Goal: Information Seeking & Learning: Understand process/instructions

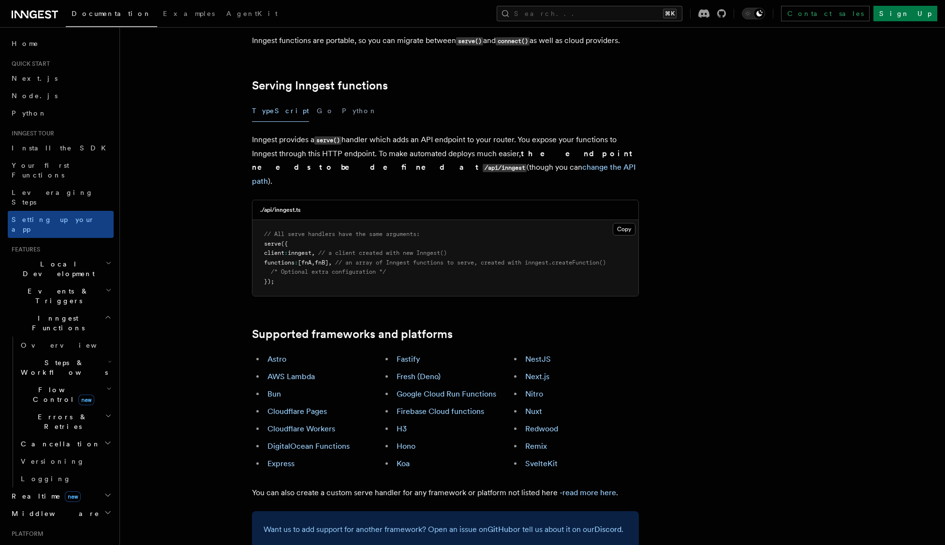
scroll to position [71, 0]
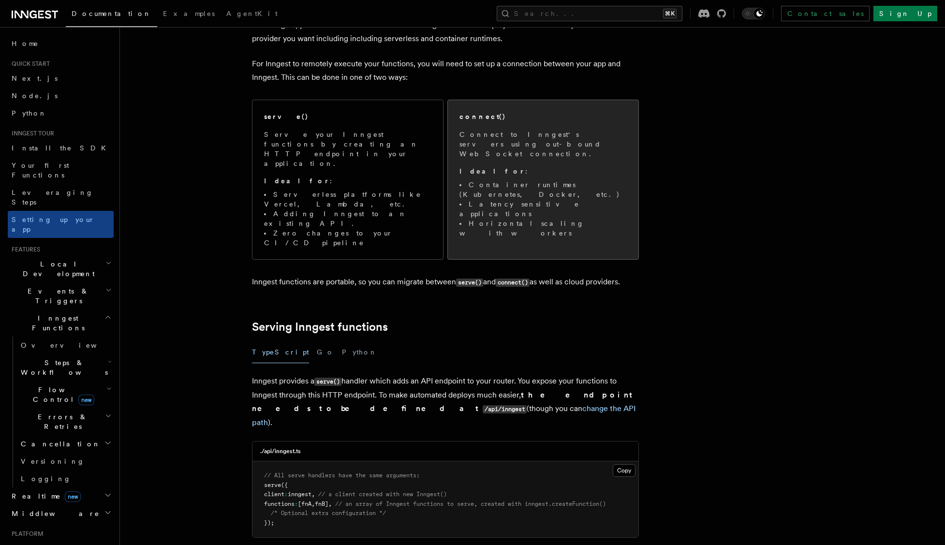
click at [506, 166] on p "Ideal for :" at bounding box center [542, 171] width 167 height 10
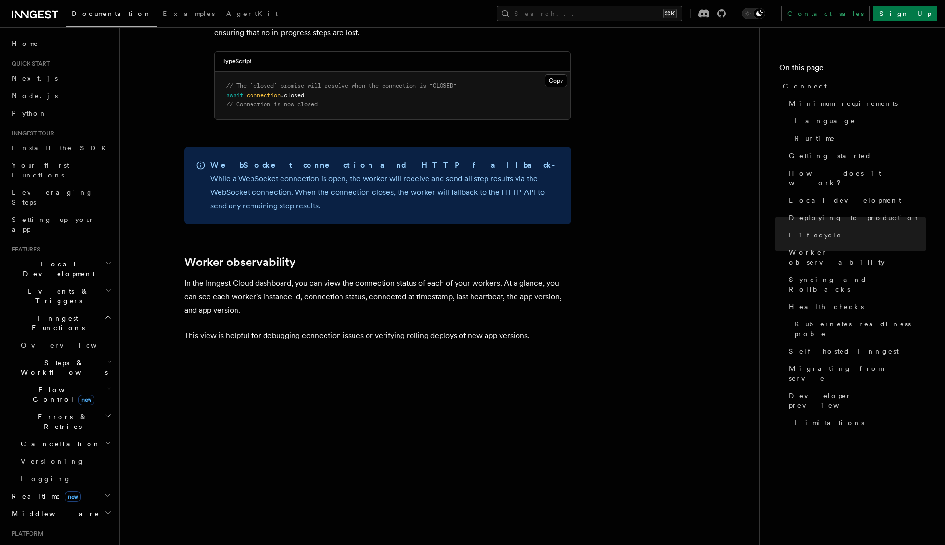
scroll to position [3271, 0]
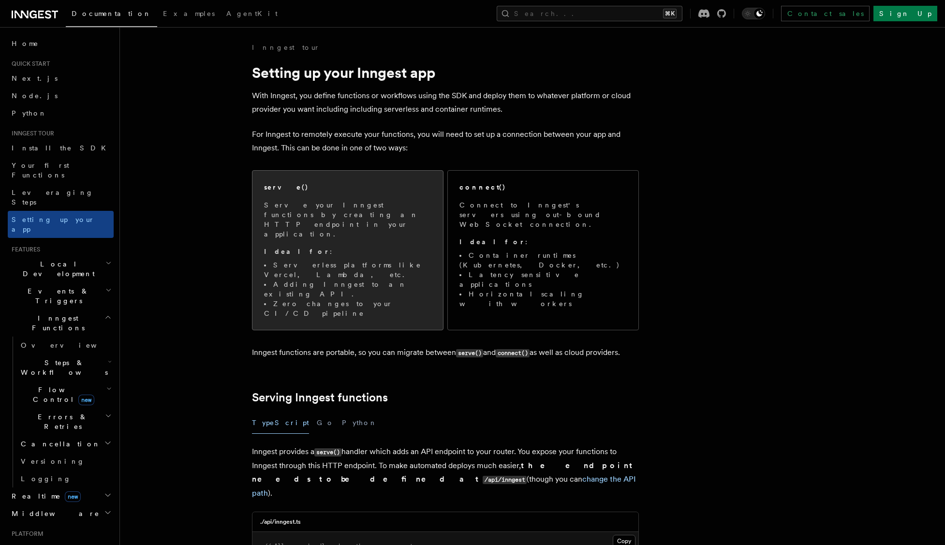
click at [356, 216] on p "Serve your Inngest functions by creating an HTTP endpoint in your application." at bounding box center [347, 219] width 167 height 39
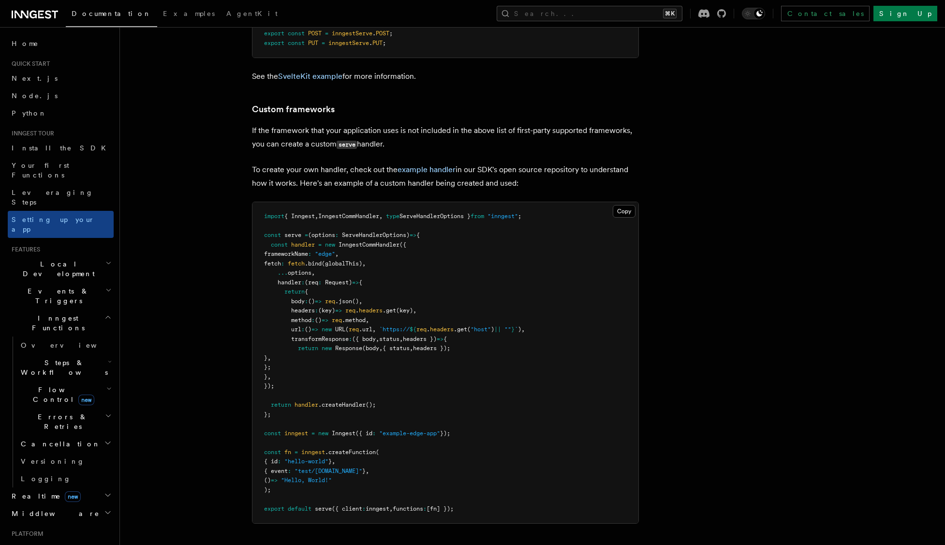
scroll to position [7710, 0]
click at [561, 223] on pre "import { Inngest , InngestCommHandler , type ServeHandlerOptions } from "innges…" at bounding box center [445, 361] width 386 height 321
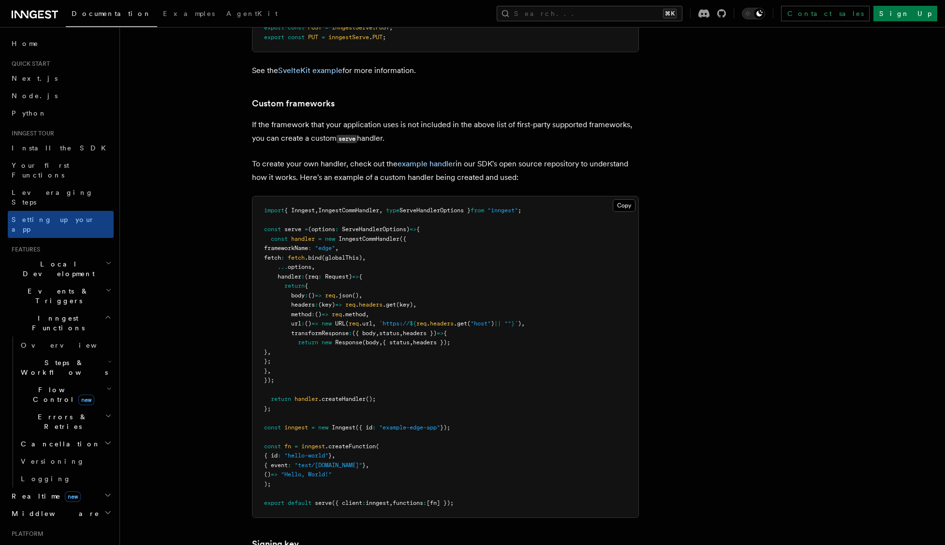
scroll to position [7714, 0]
click at [293, 98] on link "Custom frameworks" at bounding box center [293, 105] width 83 height 14
